Goal: Task Accomplishment & Management: Complete application form

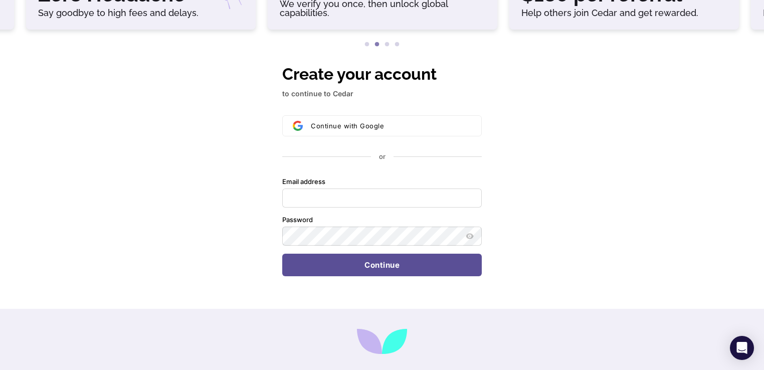
scroll to position [129, 0]
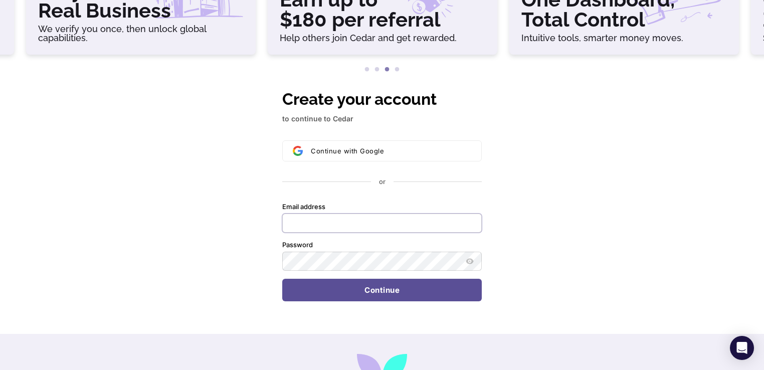
click at [393, 225] on input "Email address" at bounding box center [382, 223] width 200 height 19
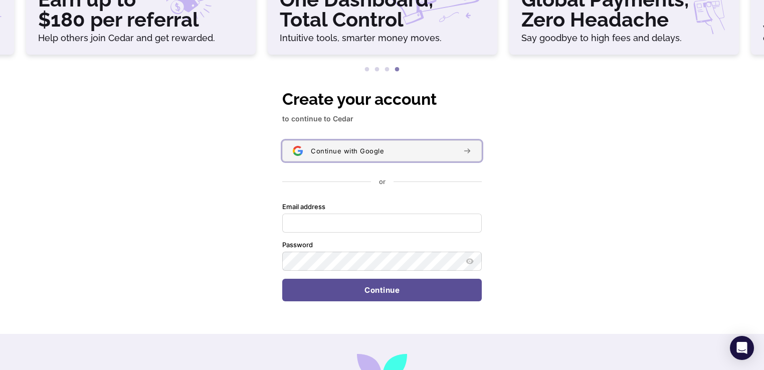
click at [381, 151] on span "Continue with Google" at bounding box center [347, 151] width 73 height 8
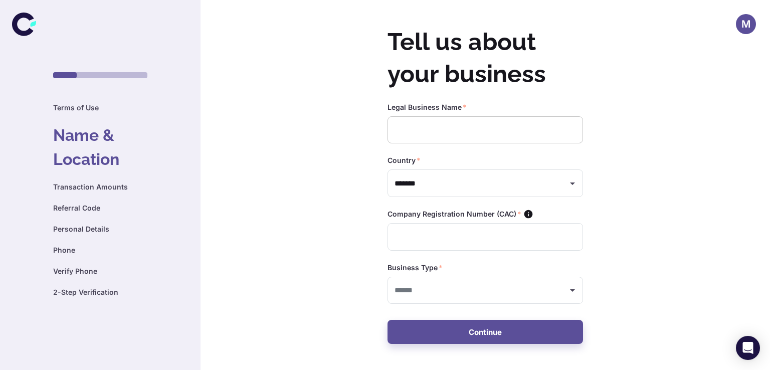
click at [453, 133] on input "text" at bounding box center [486, 130] width 196 height 28
